Goal: Transaction & Acquisition: Purchase product/service

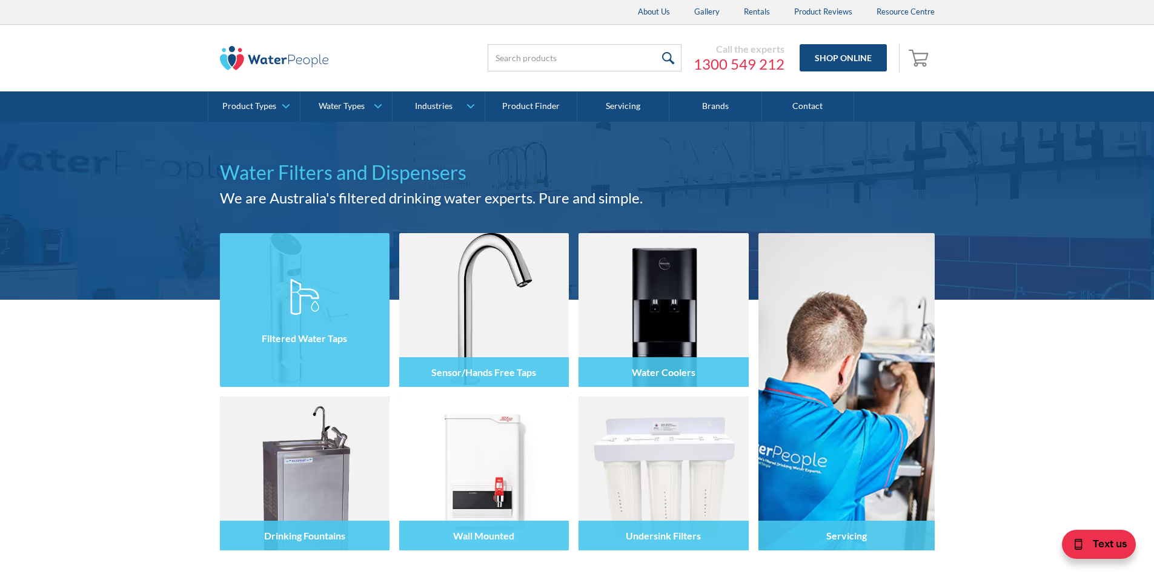
click at [316, 293] on img at bounding box center [304, 297] width 29 height 36
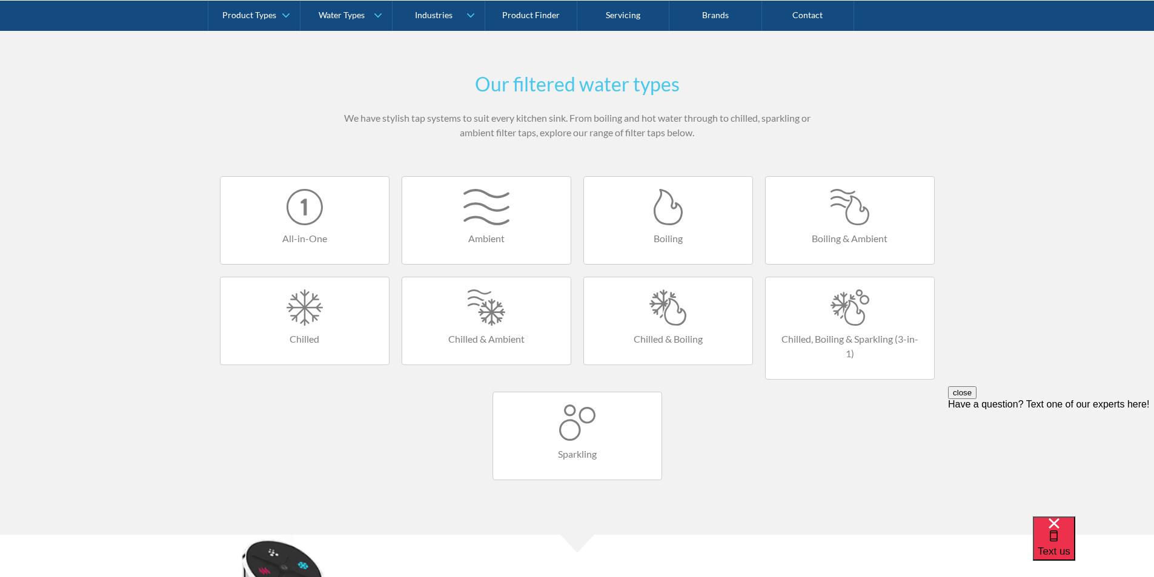
click at [844, 299] on div at bounding box center [850, 307] width 144 height 36
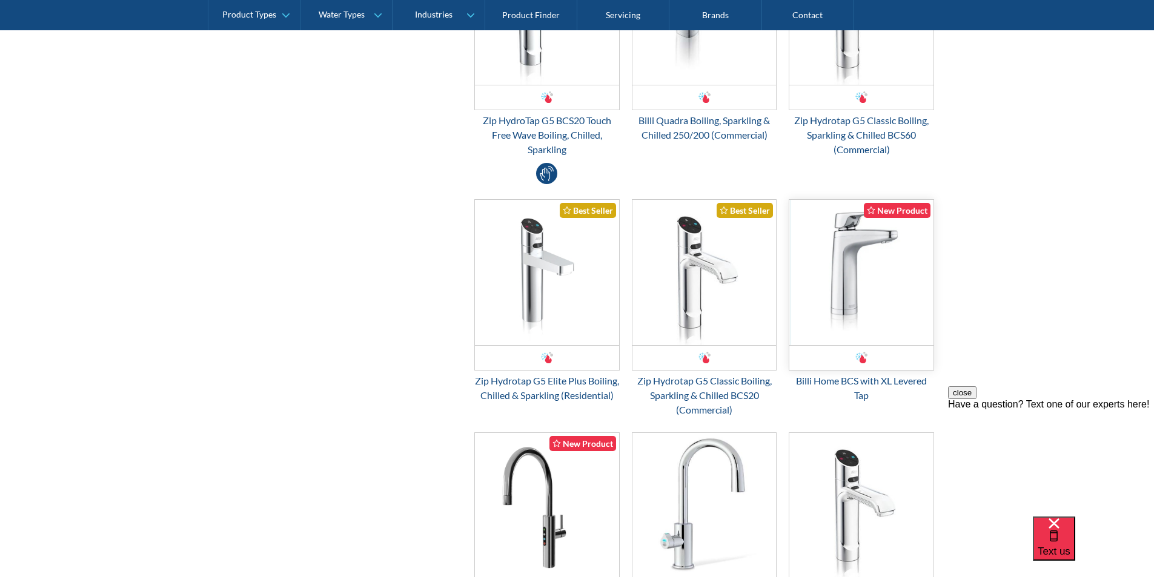
click at [846, 297] on img "Email Form 3" at bounding box center [861, 272] width 144 height 145
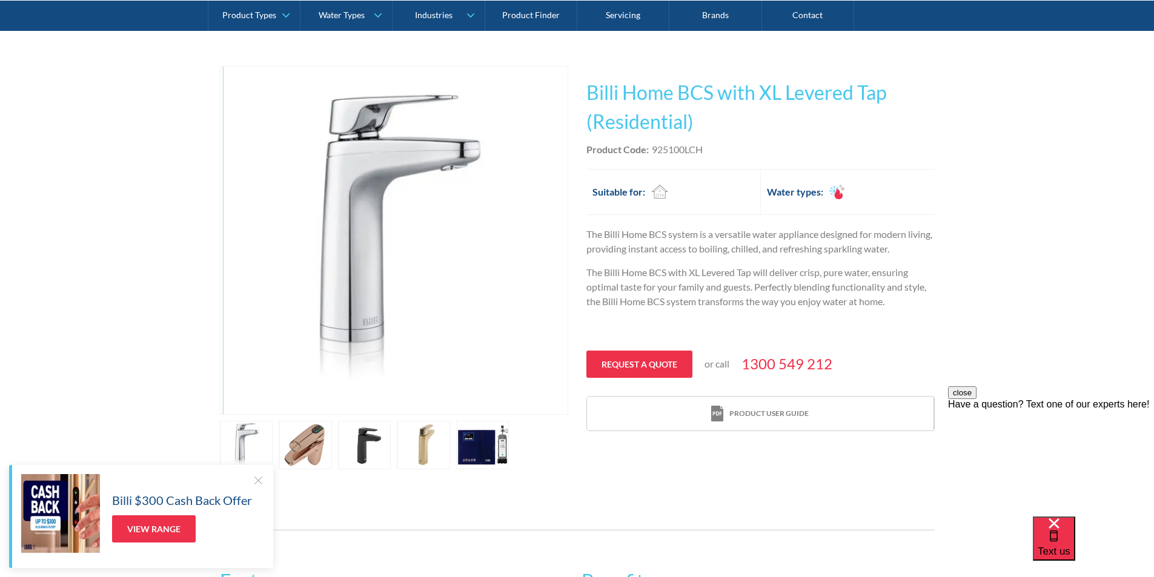
scroll to position [182, 0]
